Goal: Transaction & Acquisition: Purchase product/service

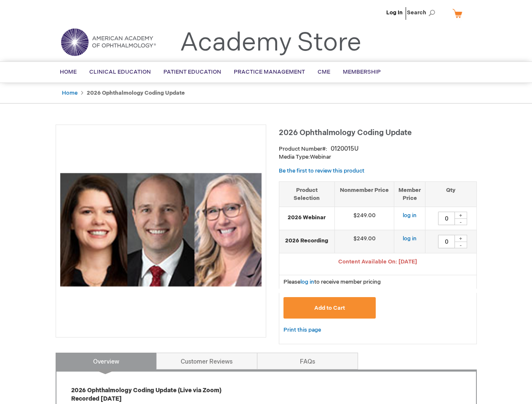
click at [266, 202] on div at bounding box center [161, 231] width 211 height 213
click at [423, 13] on span "Search" at bounding box center [423, 12] width 32 height 17
click at [378, 263] on span "Content Available On: [DATE]" at bounding box center [377, 262] width 79 height 7
click at [461, 215] on div "+" at bounding box center [461, 215] width 13 height 7
click at [461, 222] on div "-" at bounding box center [461, 222] width 13 height 7
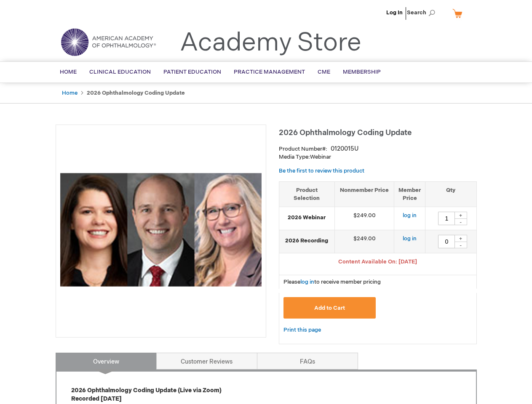
type input "0"
click at [461, 238] on div "+" at bounding box center [461, 238] width 13 height 7
click at [461, 245] on div "-" at bounding box center [461, 245] width 13 height 7
type input "0"
